Goal: Information Seeking & Learning: Compare options

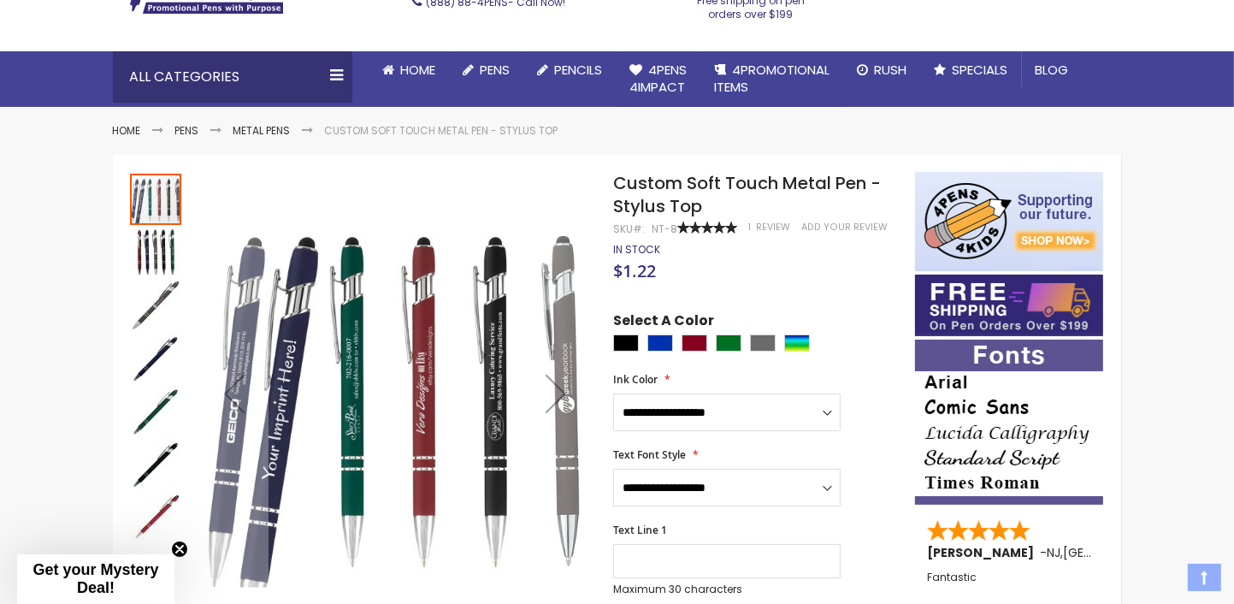
scroll to position [171, 0]
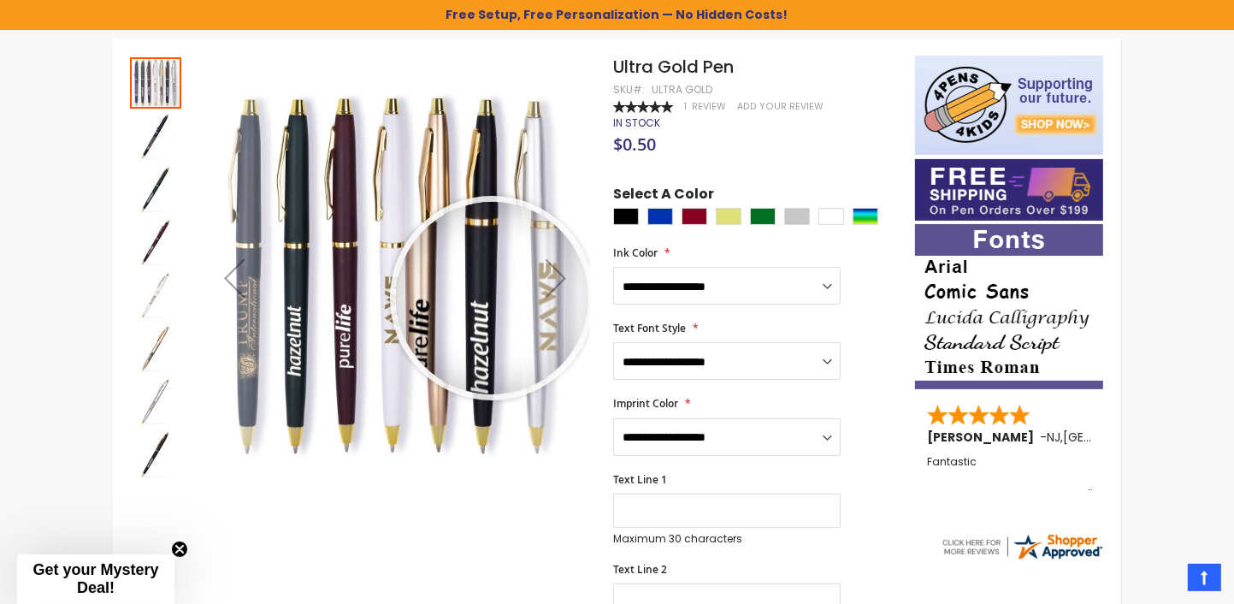
scroll to position [286, 0]
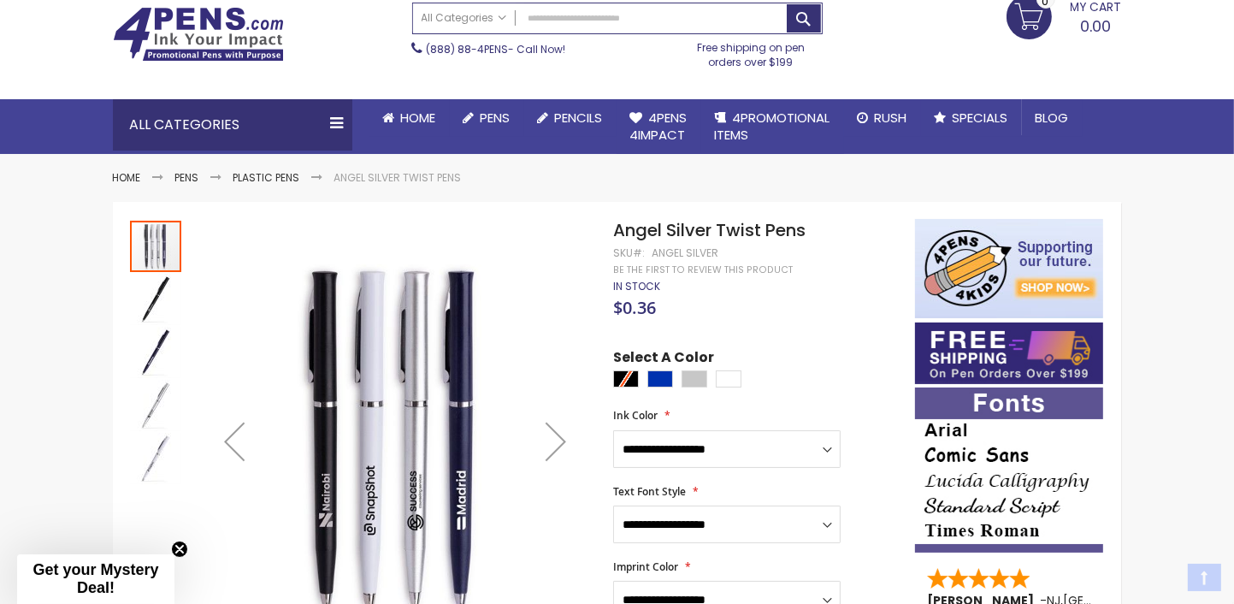
scroll to position [171, 0]
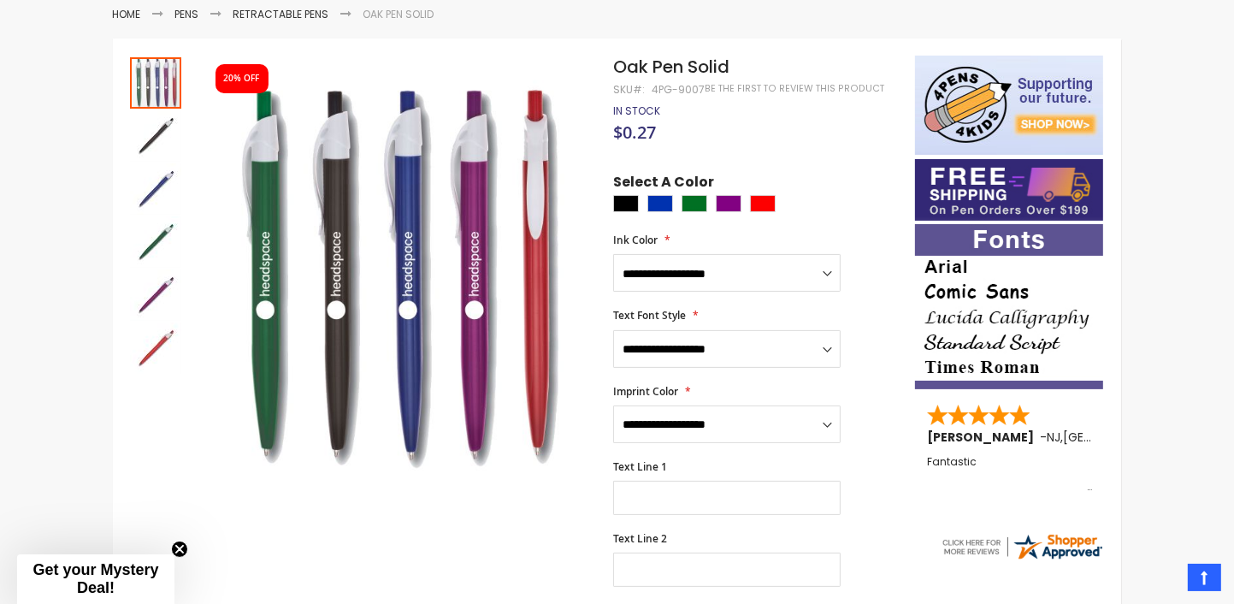
scroll to position [286, 0]
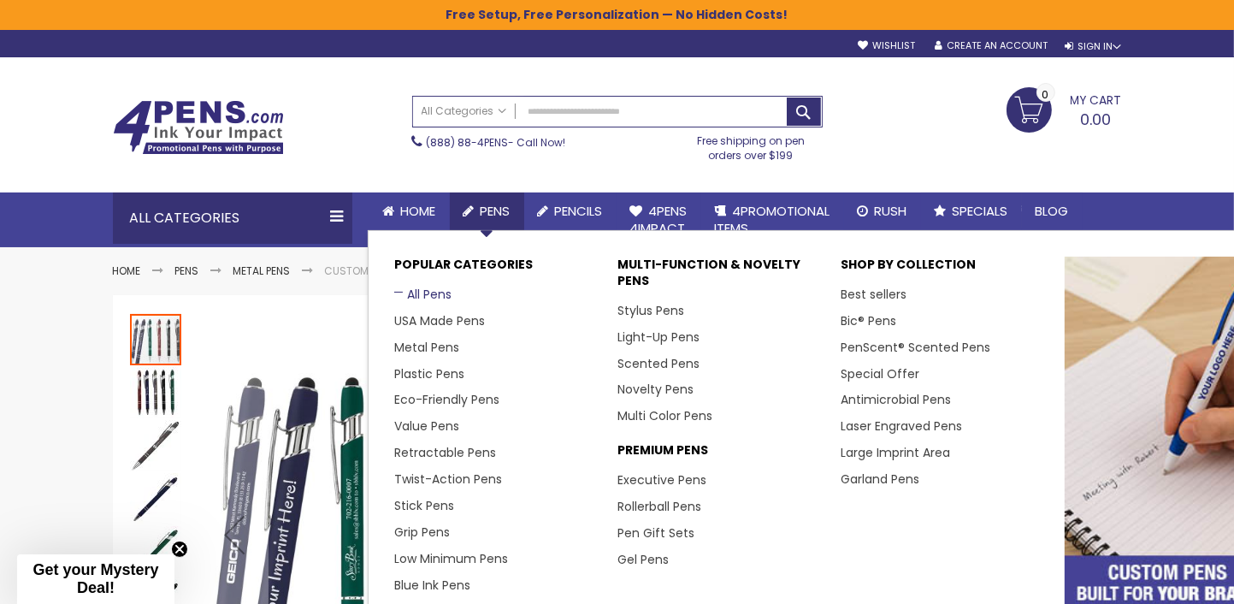
click at [421, 294] on link "All Pens" at bounding box center [422, 294] width 57 height 17
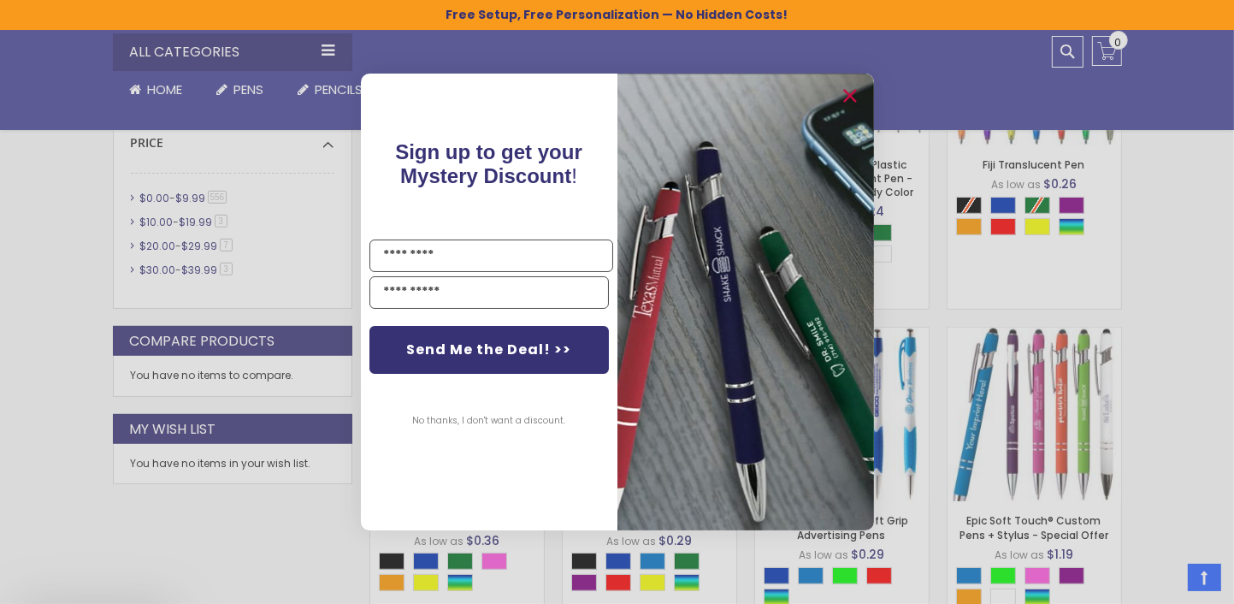
scroll to position [1056, 0]
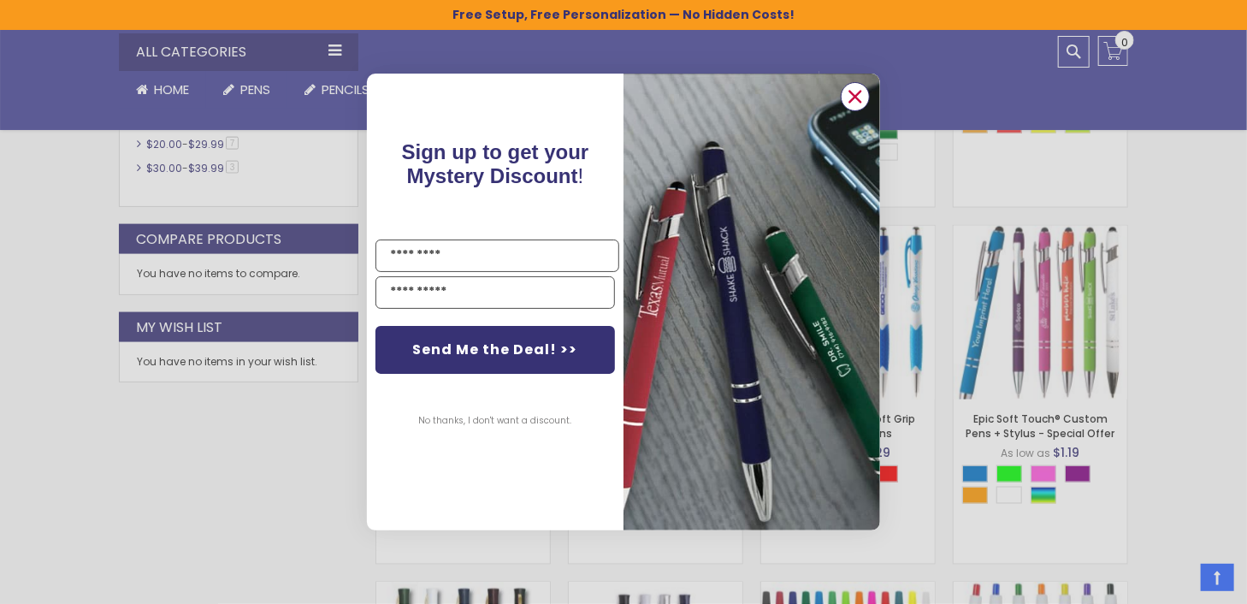
click at [855, 91] on circle "Close dialog" at bounding box center [855, 97] width 26 height 26
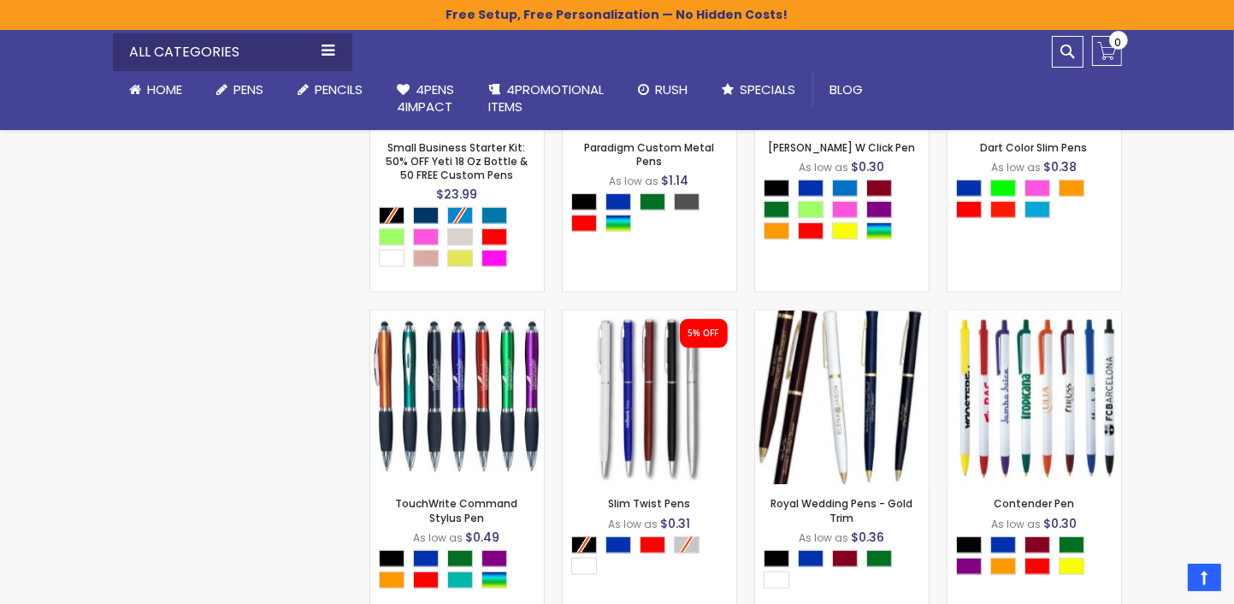
scroll to position [2082, 0]
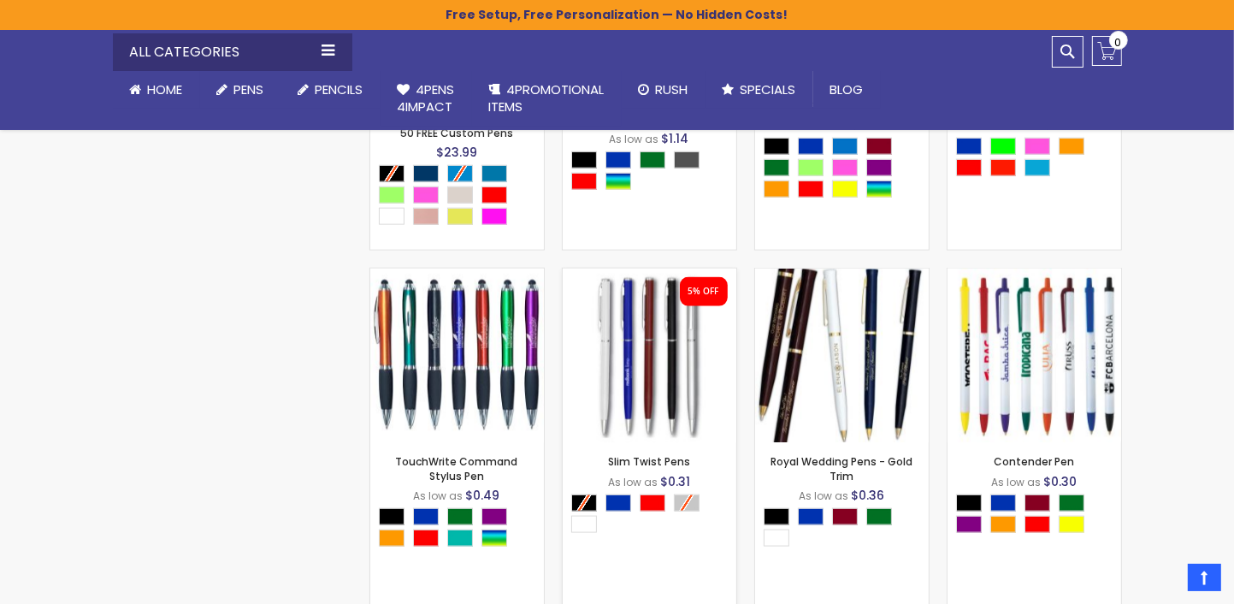
click at [633, 349] on img at bounding box center [650, 355] width 174 height 174
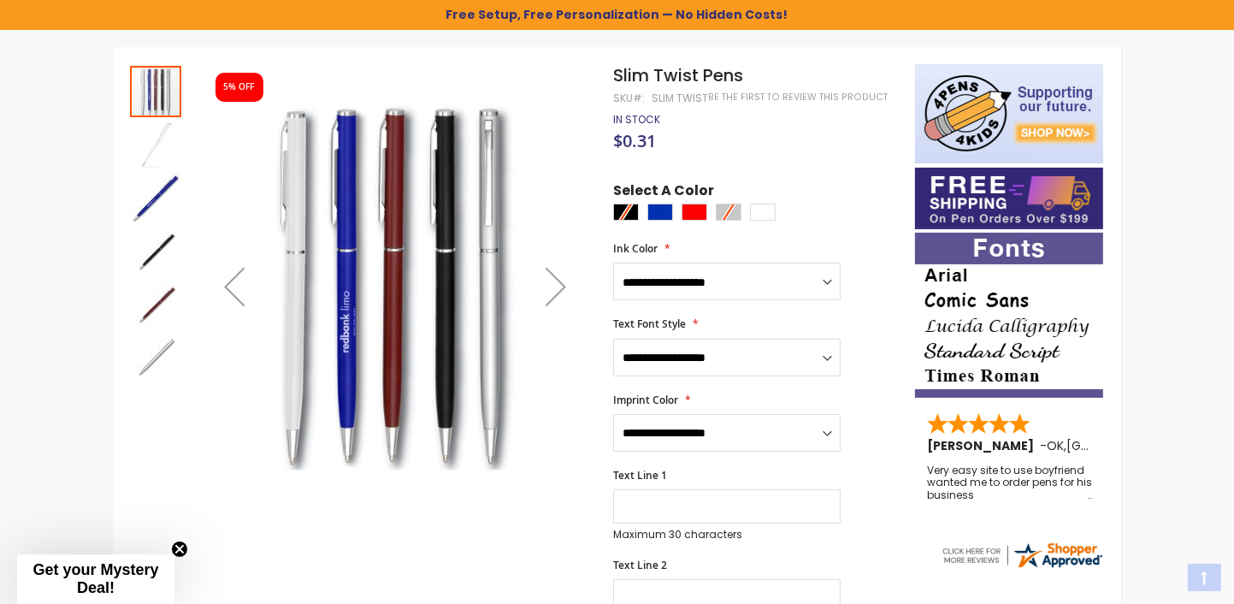
scroll to position [256, 0]
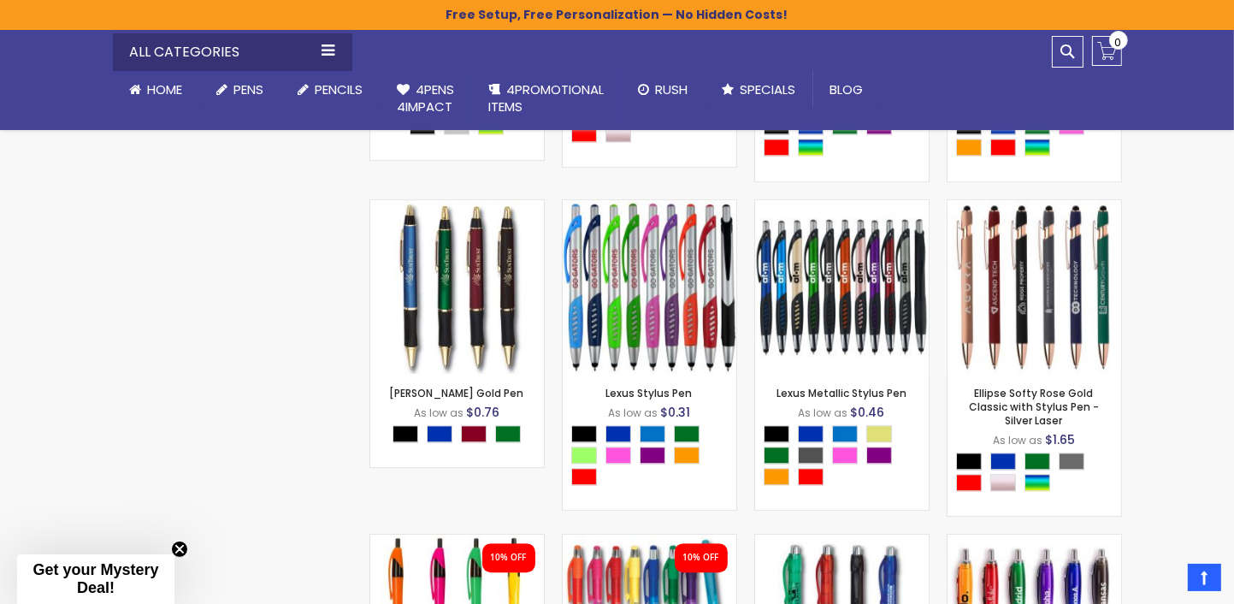
scroll to position [4561, 0]
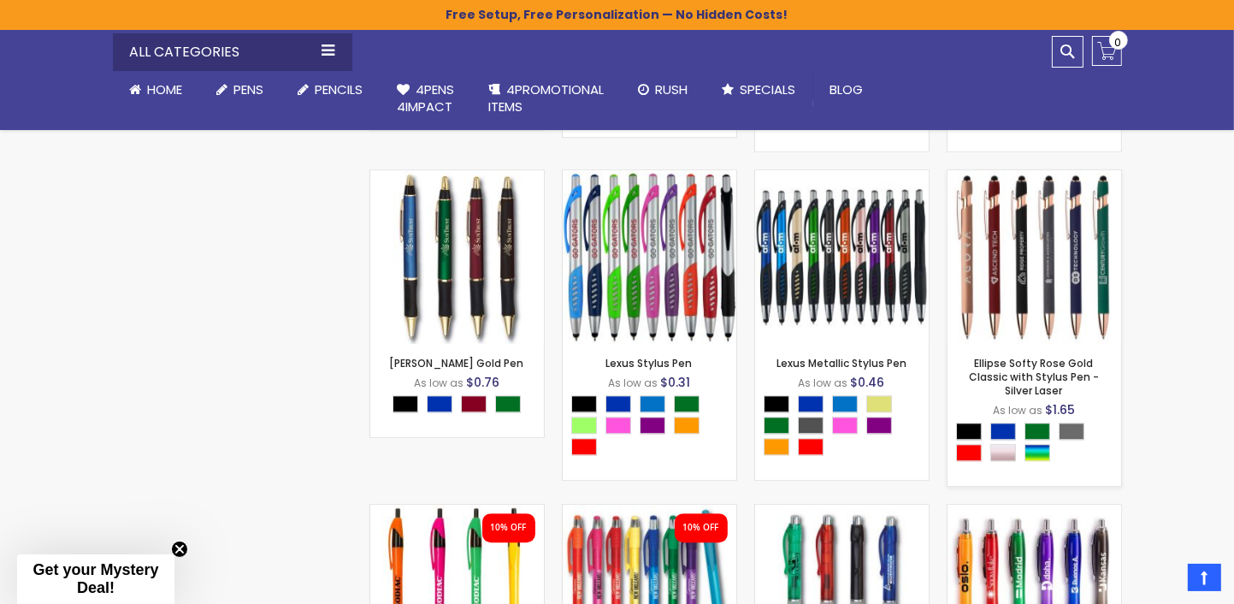
click at [1015, 254] on img at bounding box center [1034, 257] width 174 height 174
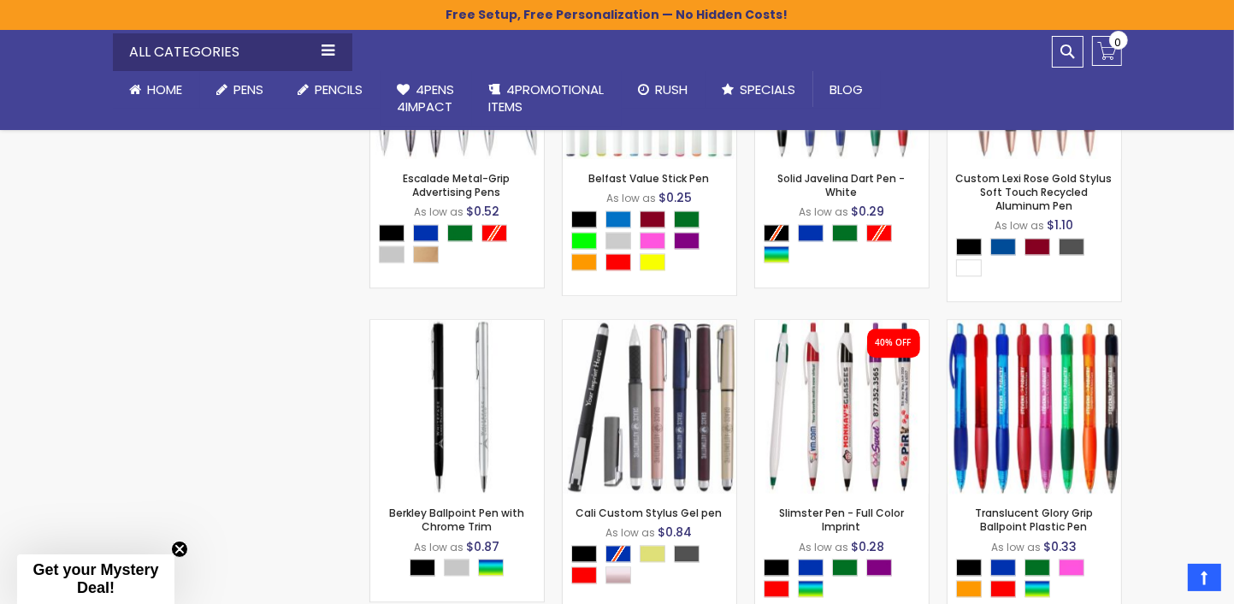
scroll to position [4111, 0]
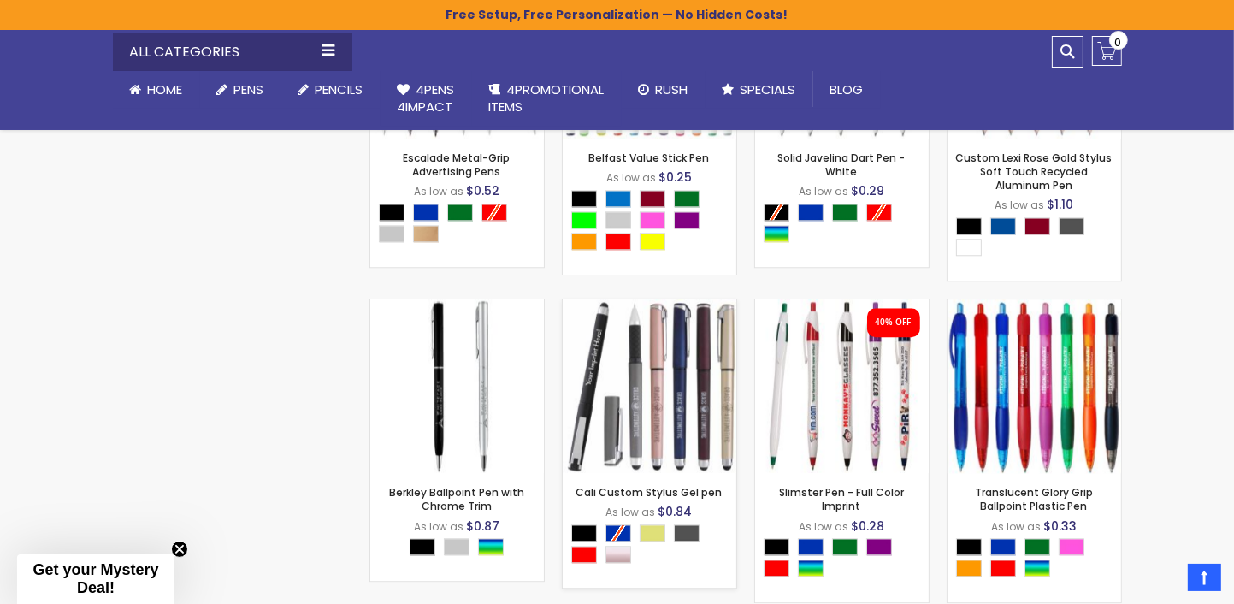
click at [664, 365] on img at bounding box center [650, 386] width 174 height 174
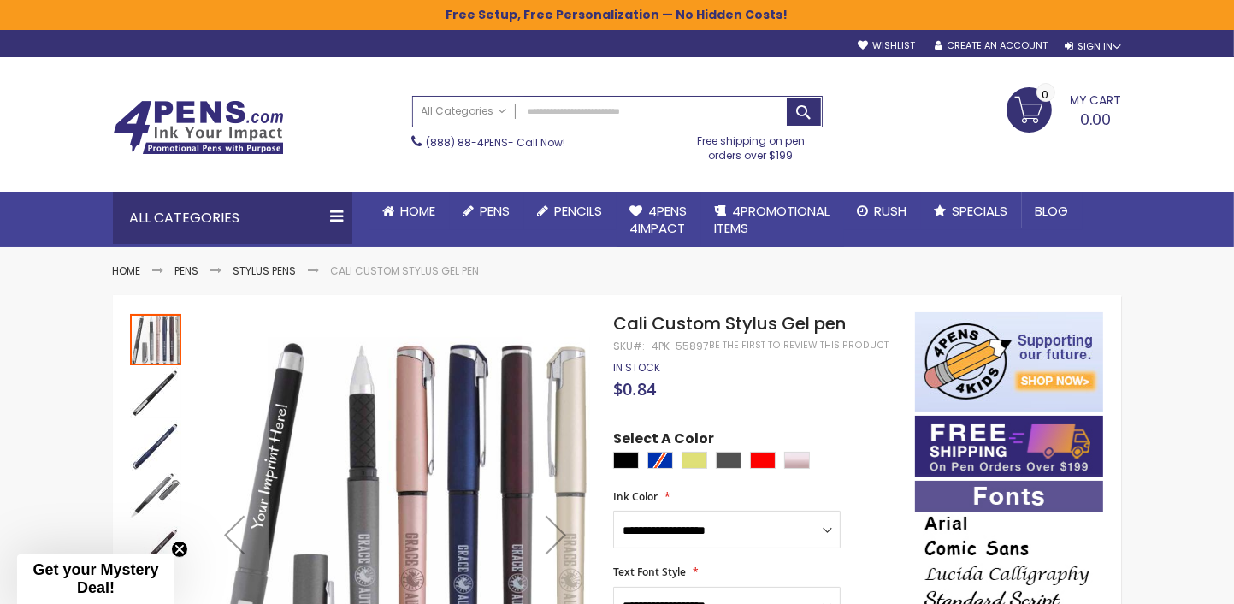
click at [348, 116] on link at bounding box center [254, 129] width 282 height 58
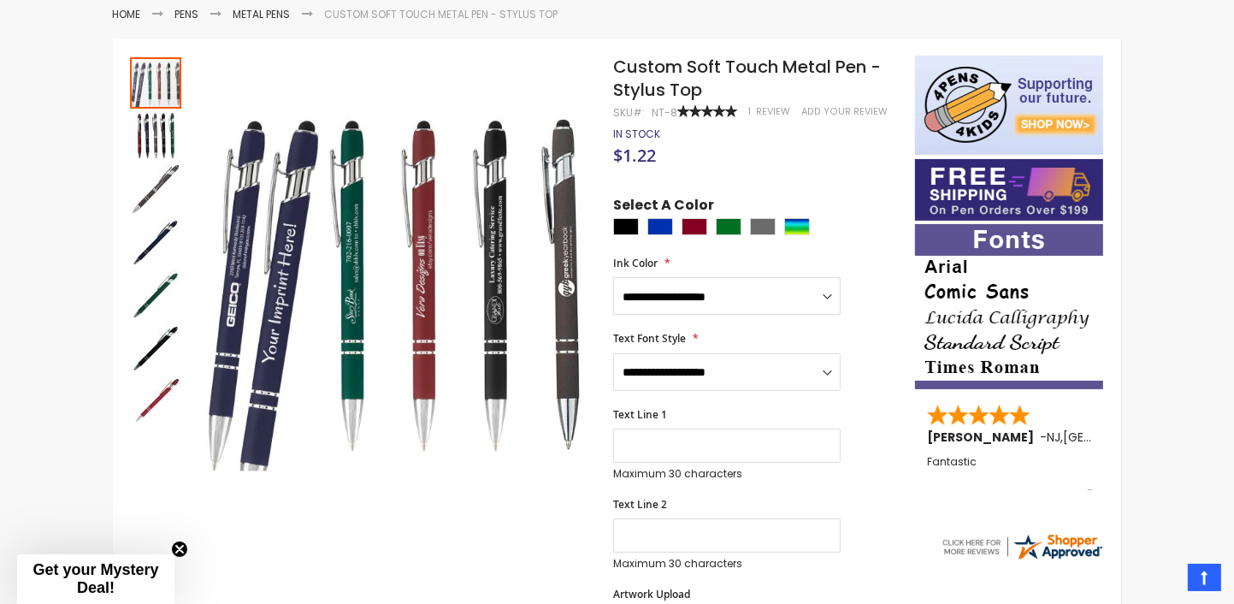
scroll to position [286, 0]
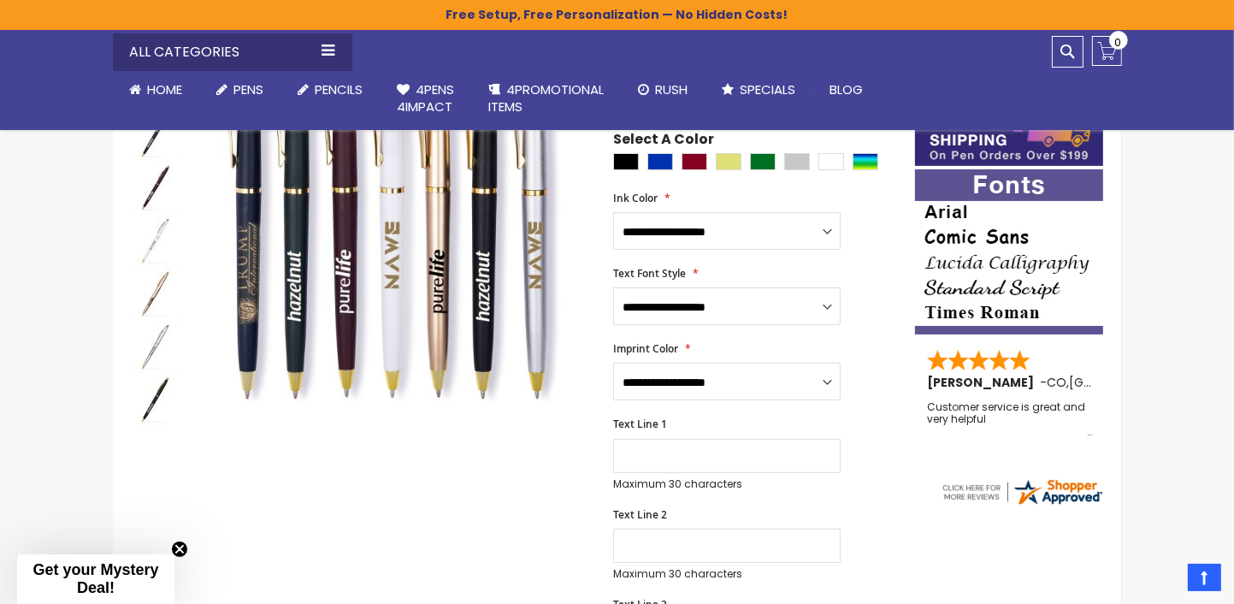
scroll to position [171, 0]
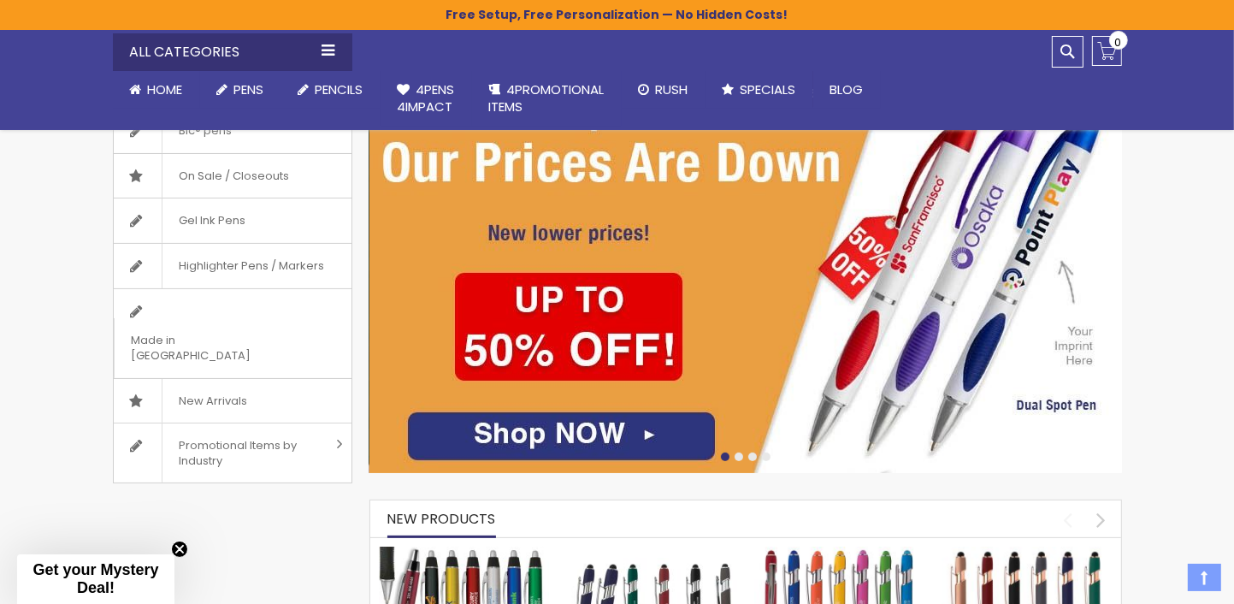
scroll to position [342, 0]
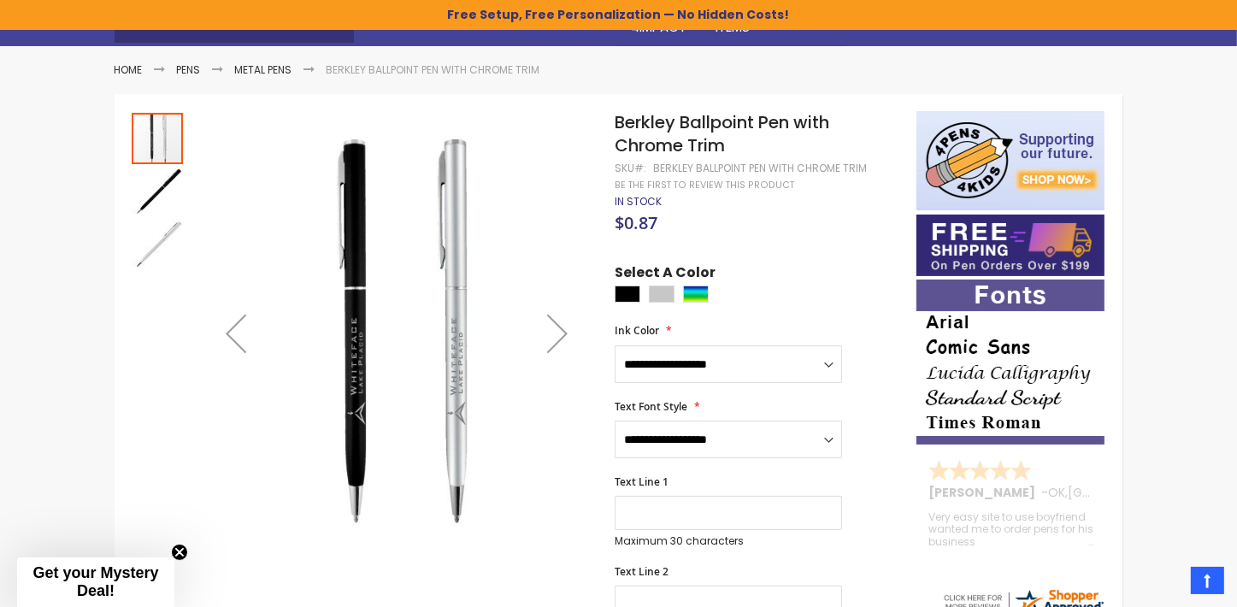
scroll to position [200, 0]
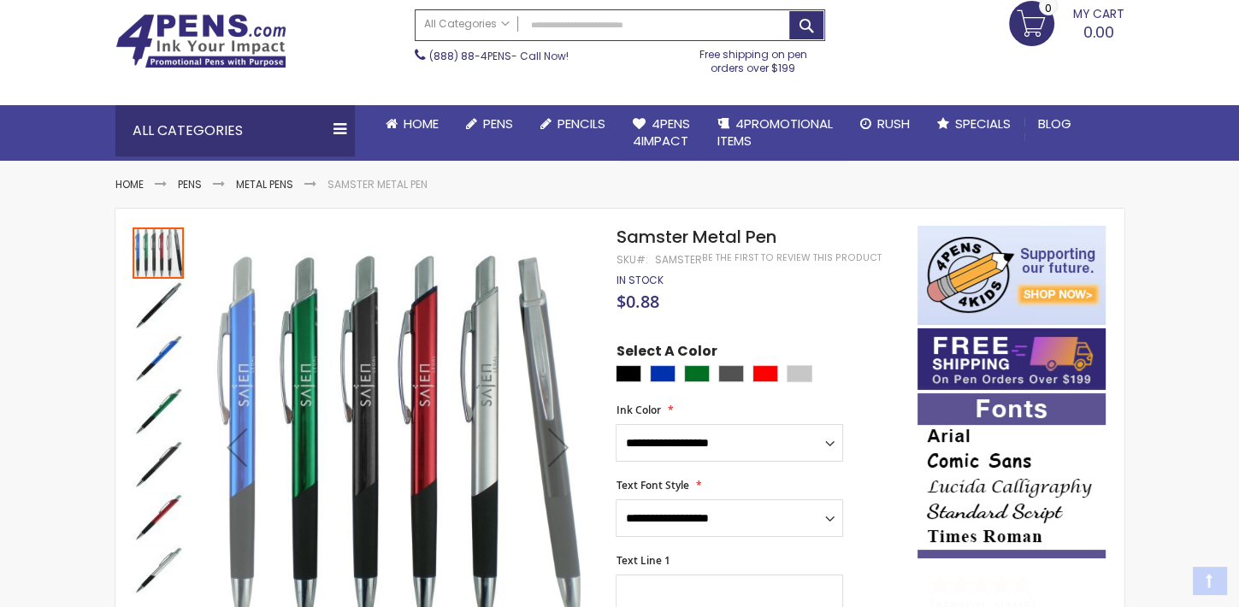
scroll to position [171, 0]
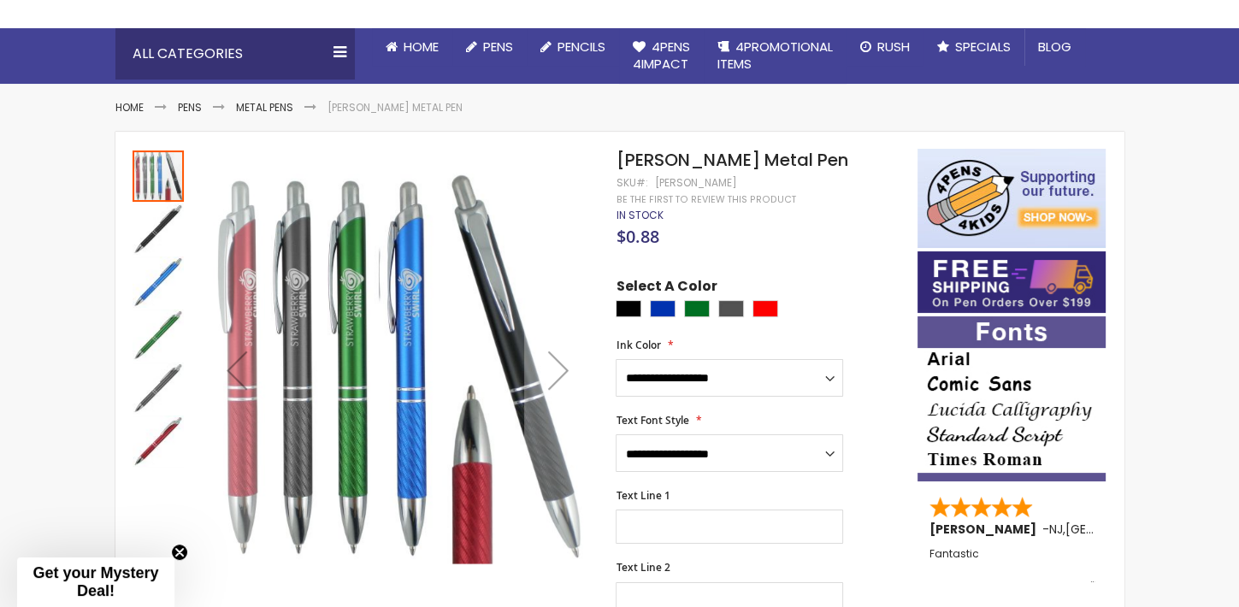
scroll to position [171, 0]
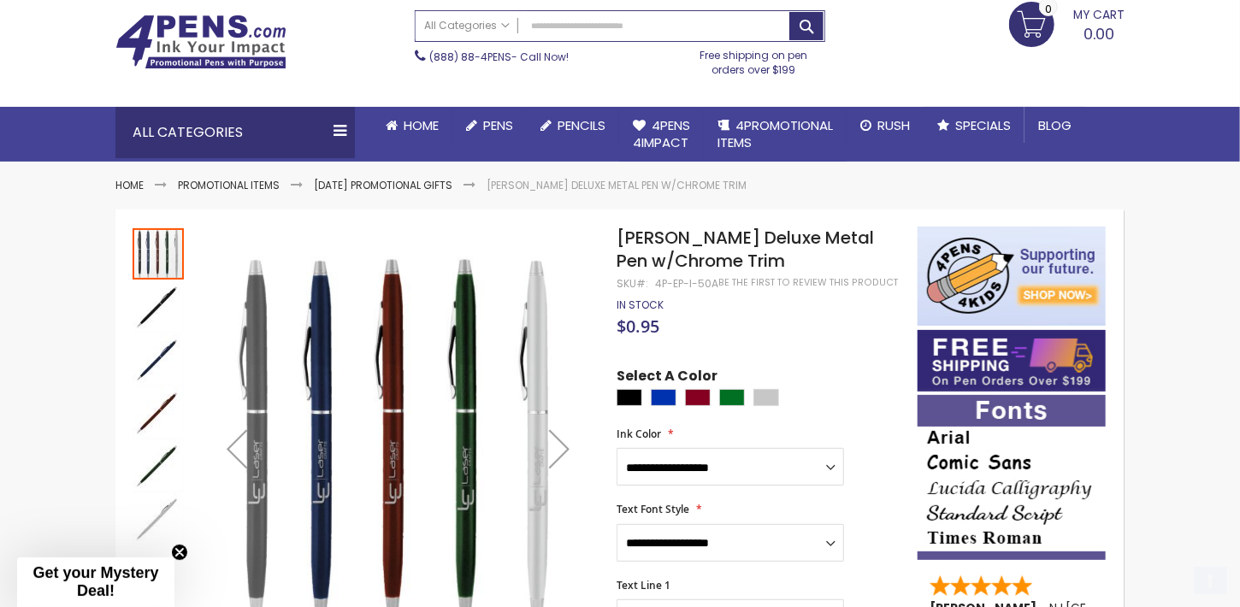
scroll to position [171, 0]
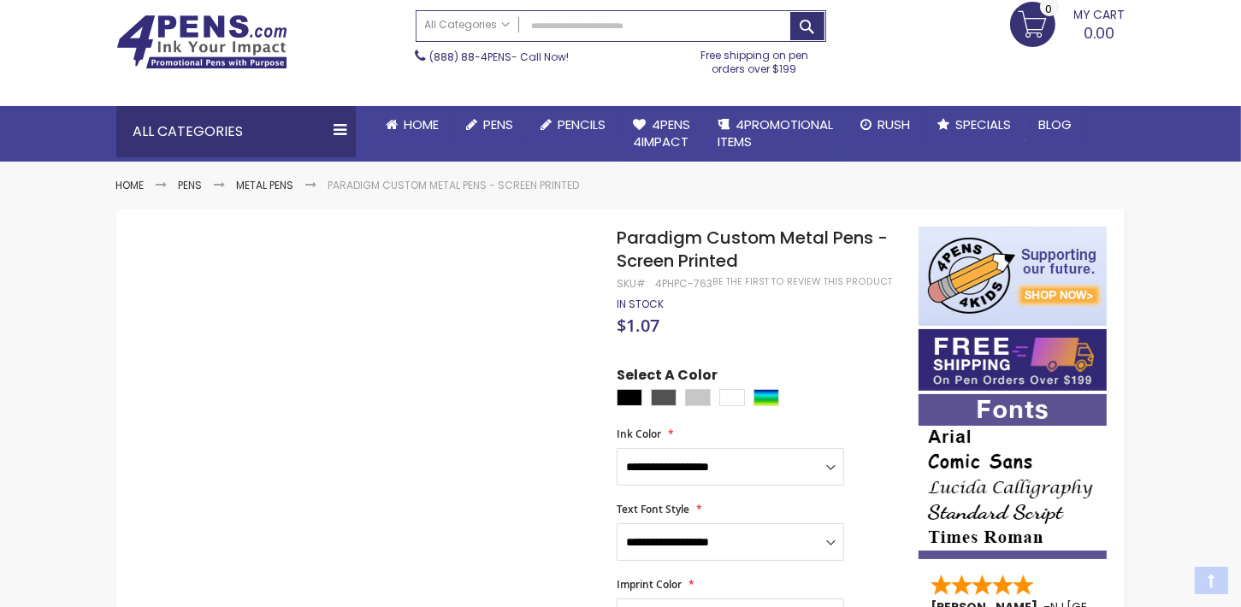
scroll to position [171, 0]
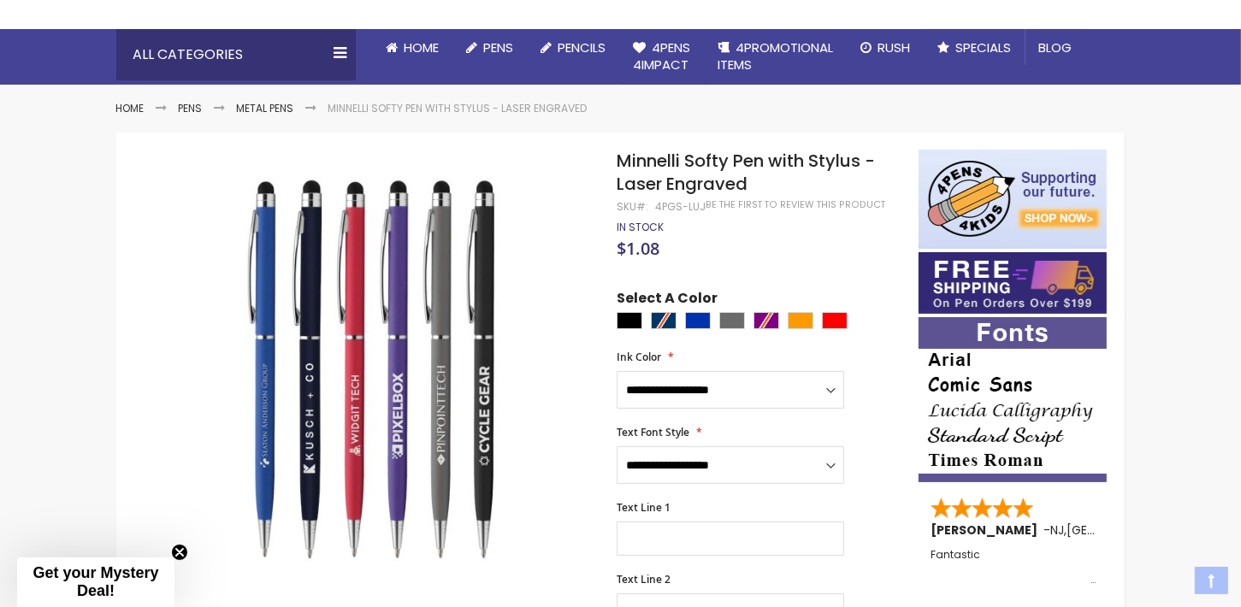
scroll to position [171, 0]
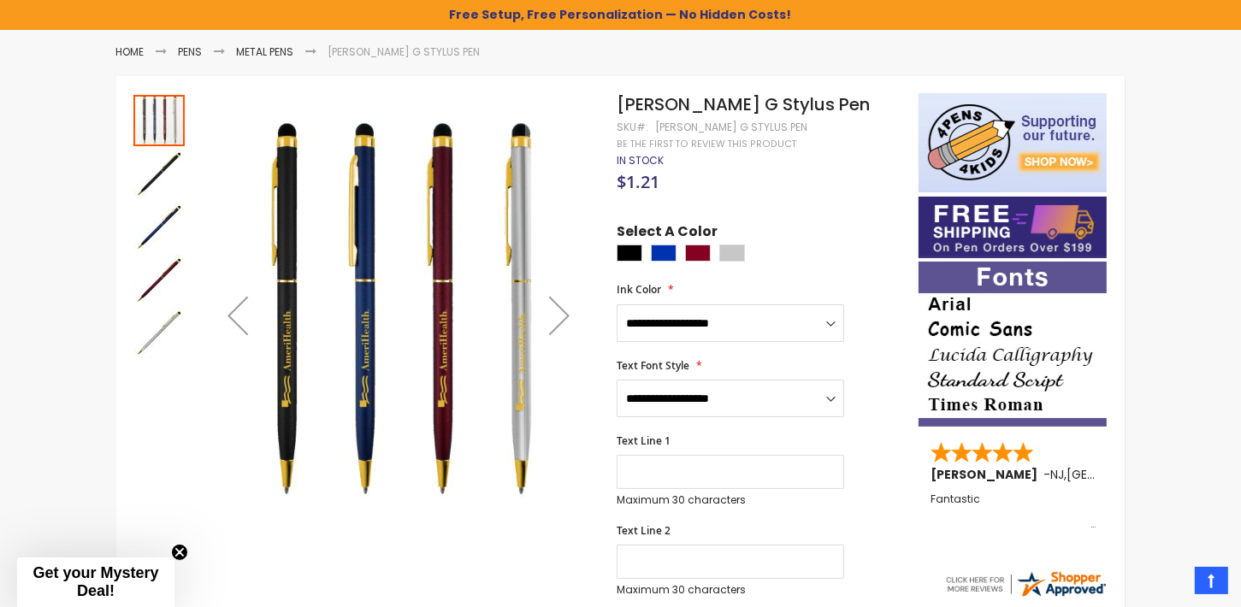
scroll to position [200, 0]
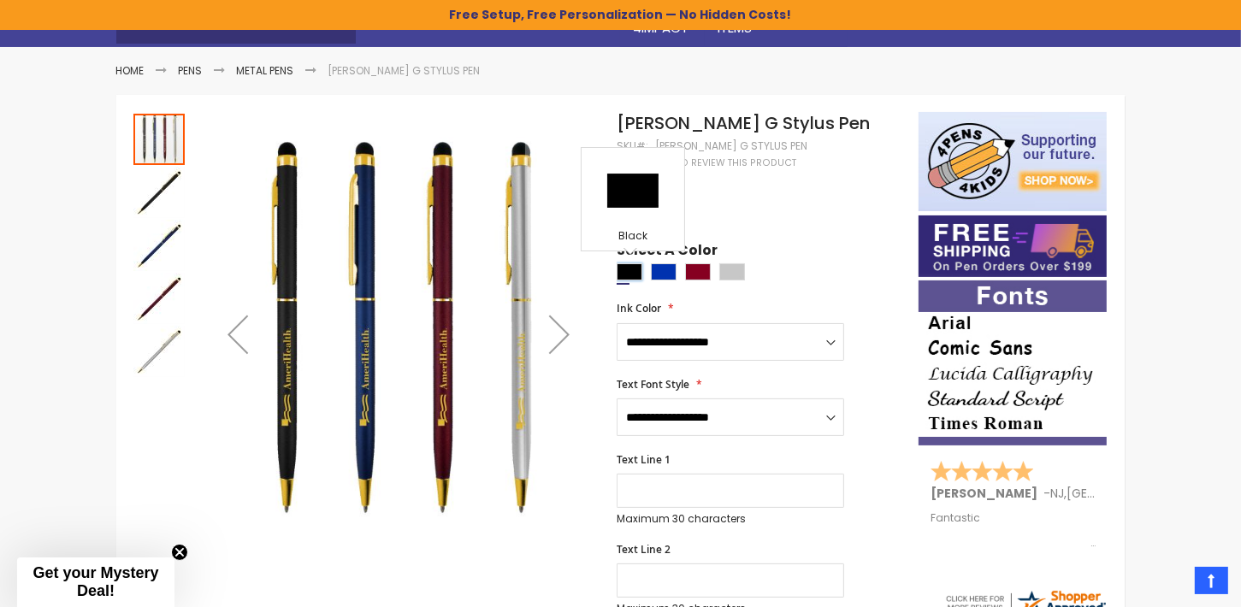
click at [635, 273] on div "Black" at bounding box center [629, 271] width 26 height 17
type input "****"
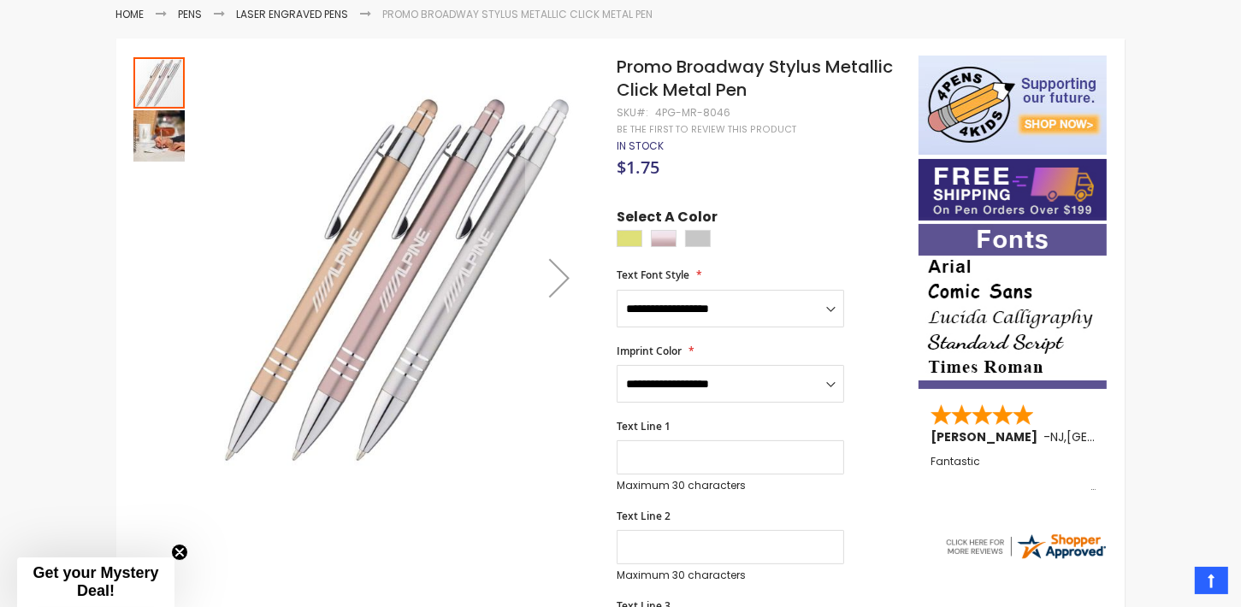
scroll to position [286, 0]
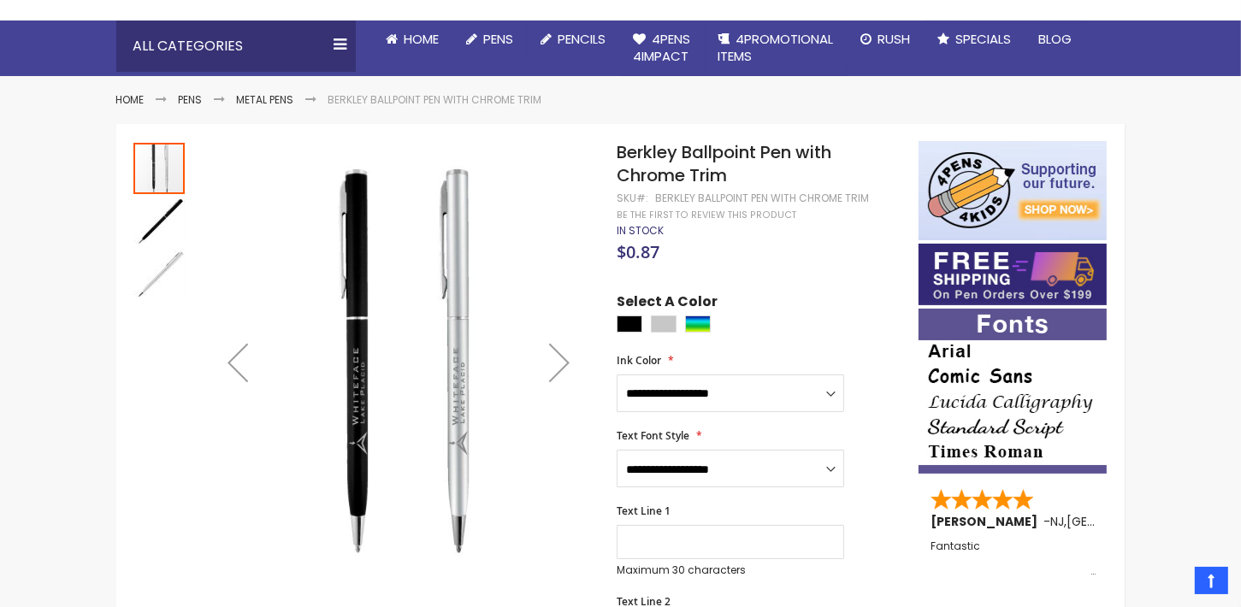
scroll to position [174, 0]
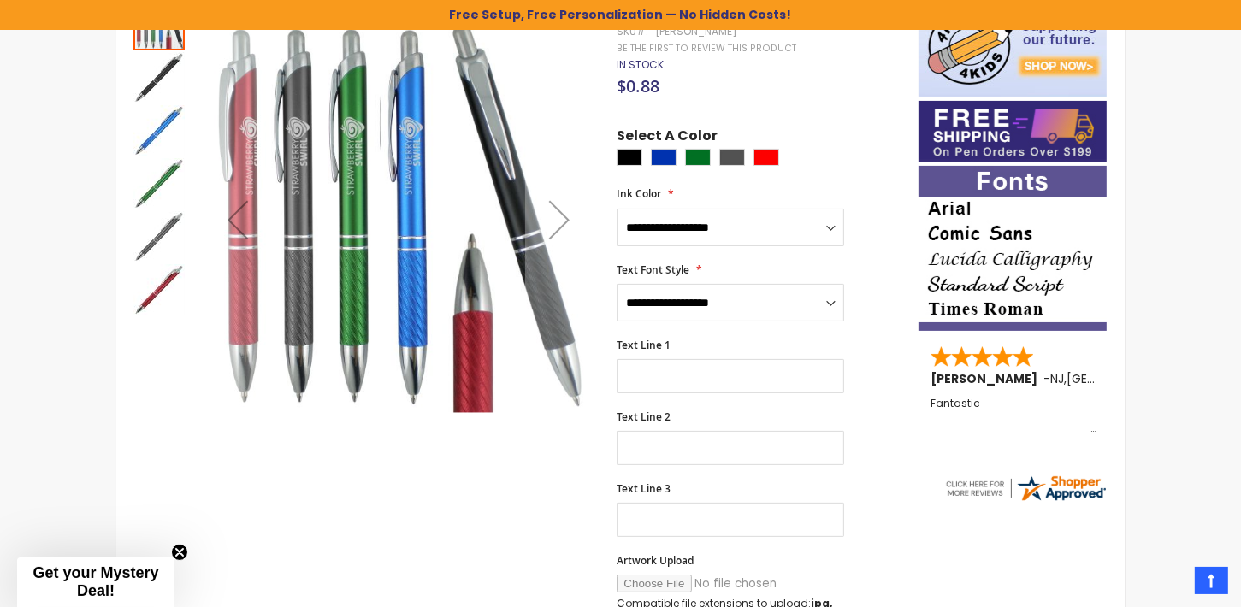
scroll to position [345, 0]
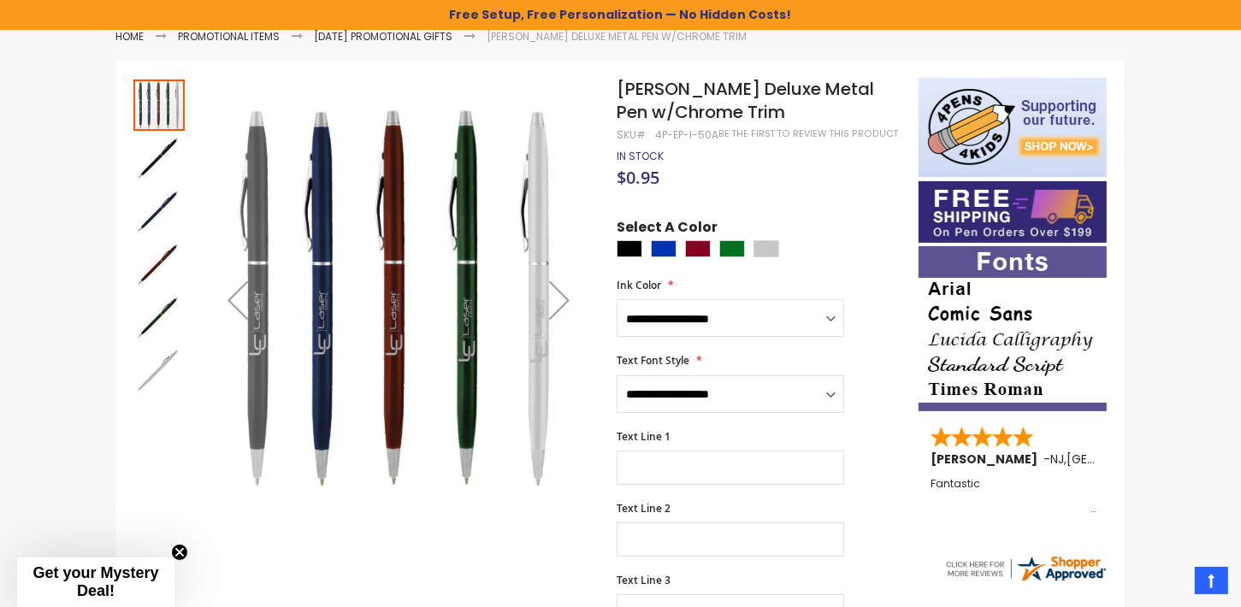
scroll to position [236, 0]
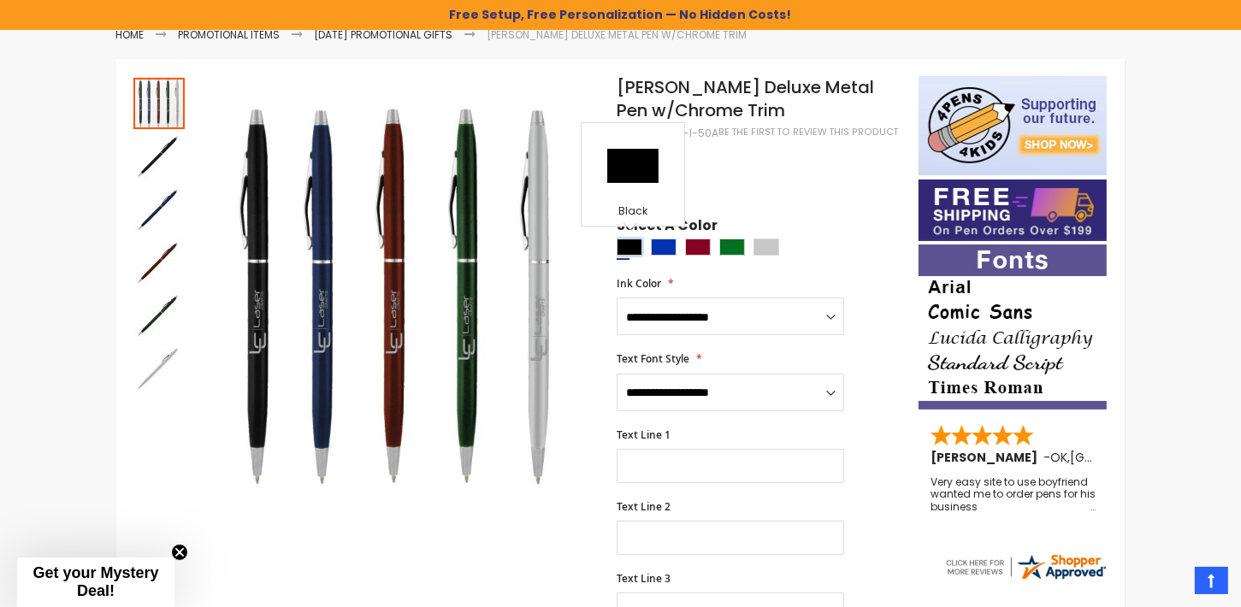
click at [628, 247] on div "Black" at bounding box center [629, 247] width 26 height 17
type input "****"
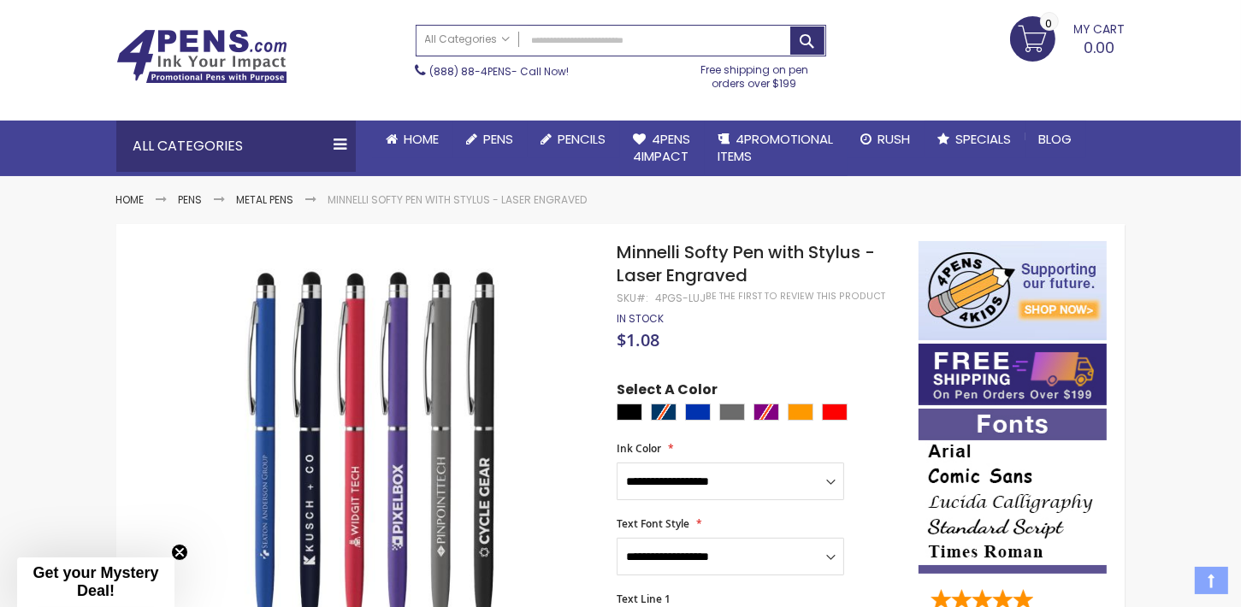
scroll to position [152, 0]
